Goal: Find specific page/section: Find specific page/section

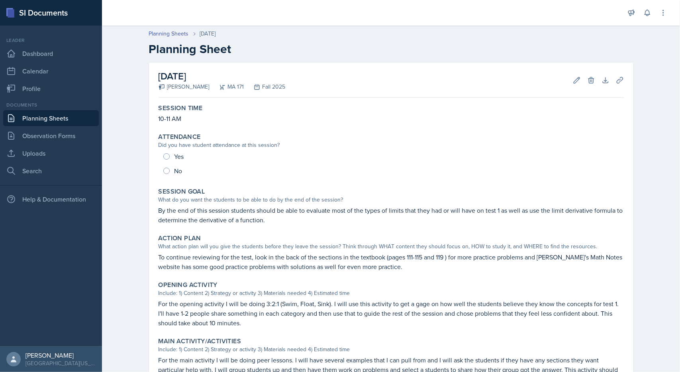
scroll to position [119, 0]
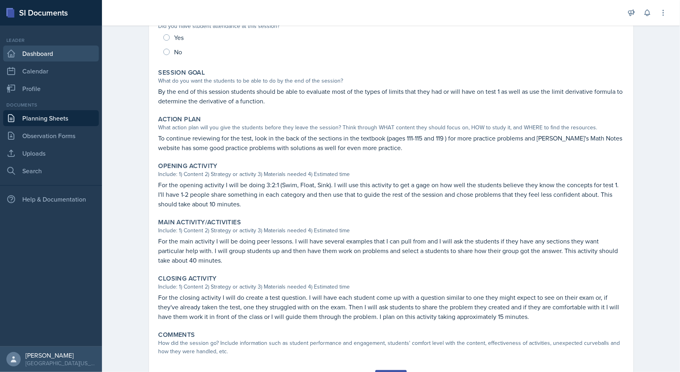
click at [36, 55] on link "Dashboard" at bounding box center [51, 53] width 96 height 16
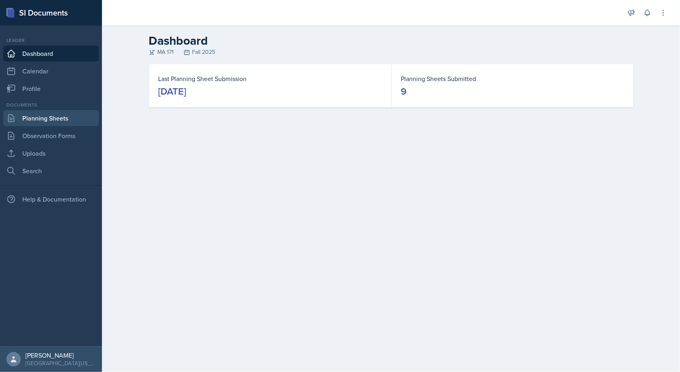
click at [35, 116] on link "Planning Sheets" at bounding box center [51, 118] width 96 height 16
